Goal: Navigation & Orientation: Go to known website

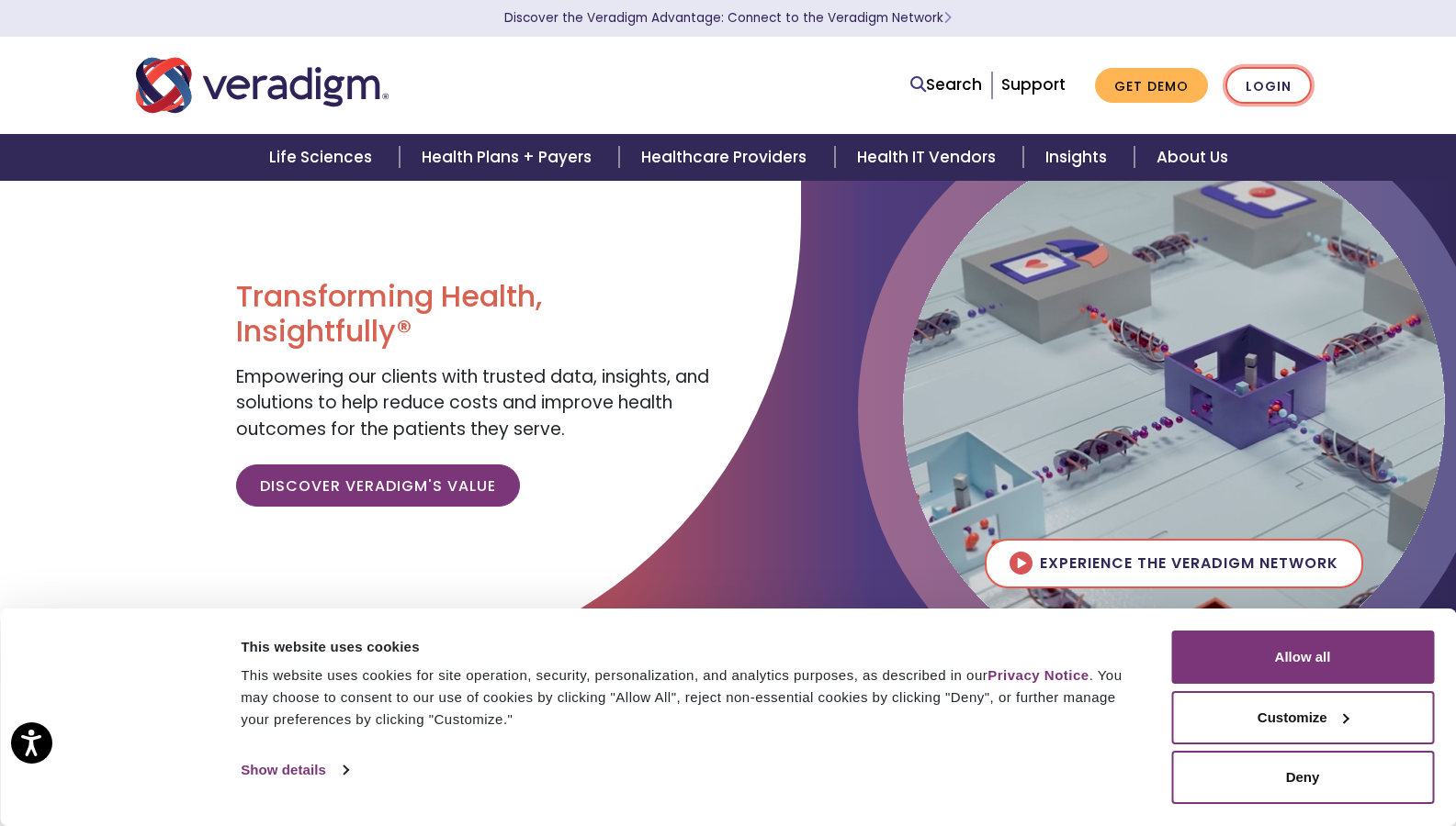
click at [1251, 97] on link "Login" at bounding box center [1268, 86] width 87 height 38
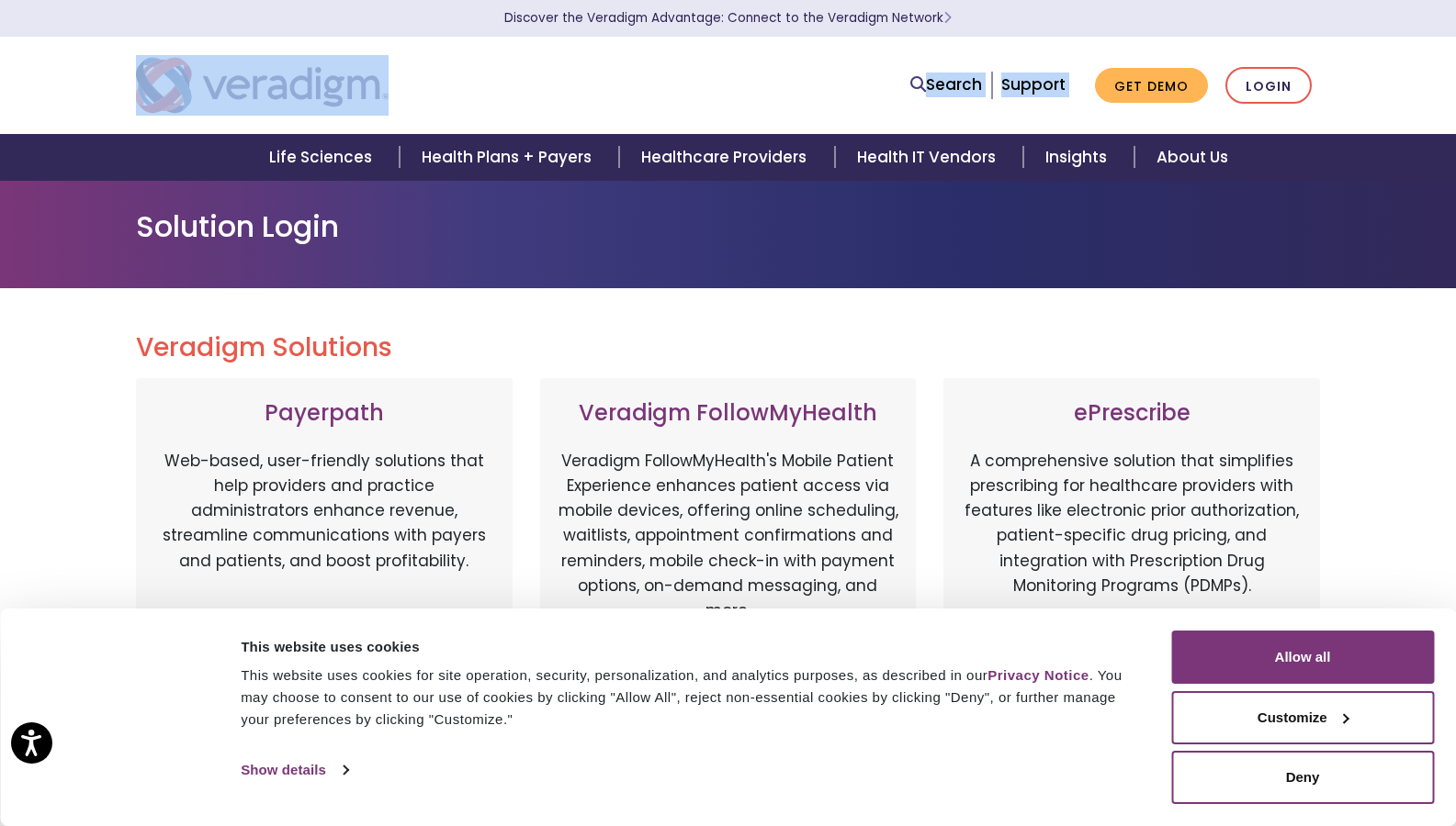
drag, startPoint x: 1372, startPoint y: 12, endPoint x: 1319, endPoint y: 83, distance: 88.6
click at [1319, 83] on header "Discover the Veradigm Advantage: Connect to the Veradigm Network Search Support…" at bounding box center [728, 90] width 1456 height 181
click at [1319, 777] on button "Deny" at bounding box center [1302, 777] width 263 height 53
